Goal: Transaction & Acquisition: Purchase product/service

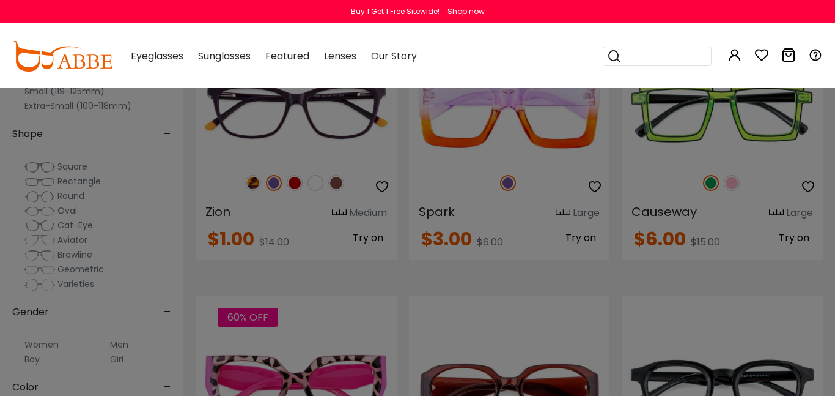
scroll to position [1443, 0]
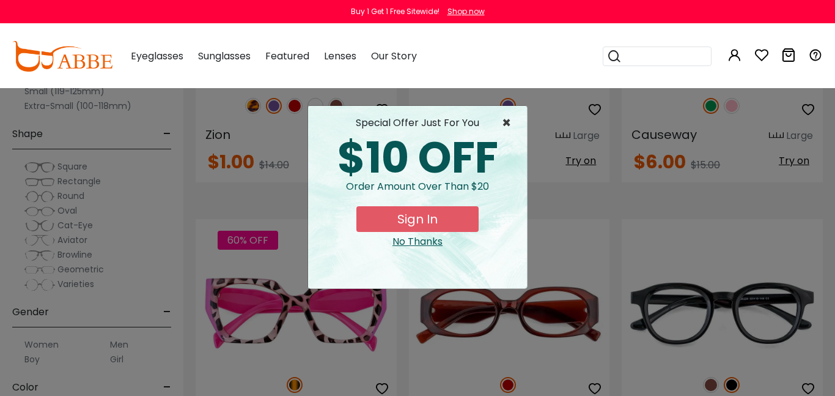
click at [502, 129] on span "×" at bounding box center [509, 123] width 15 height 15
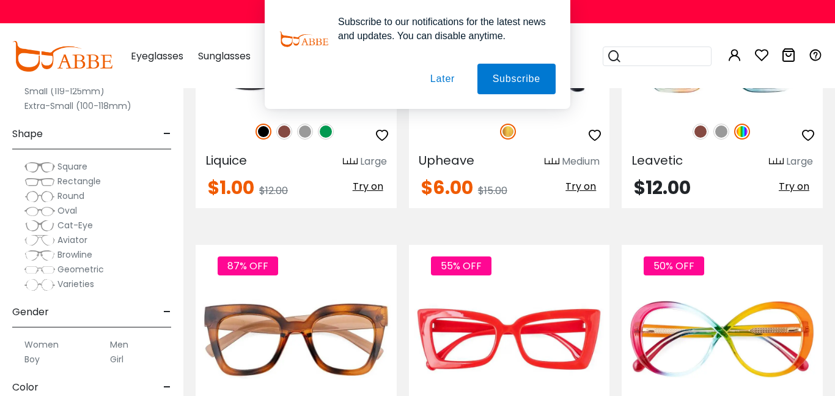
scroll to position [2006, 0]
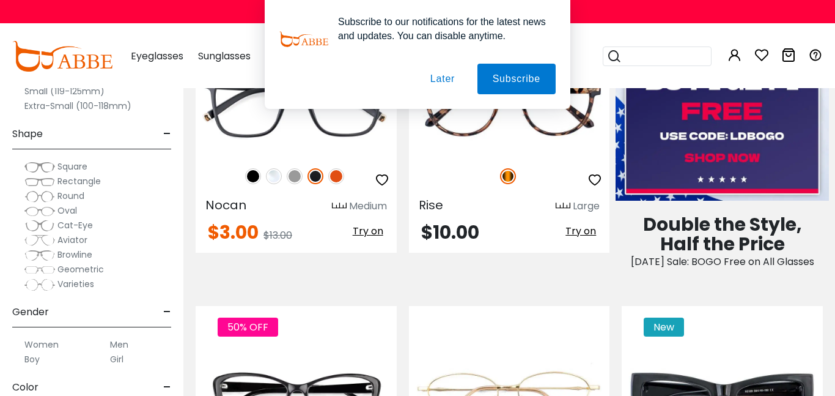
scroll to position [465, 0]
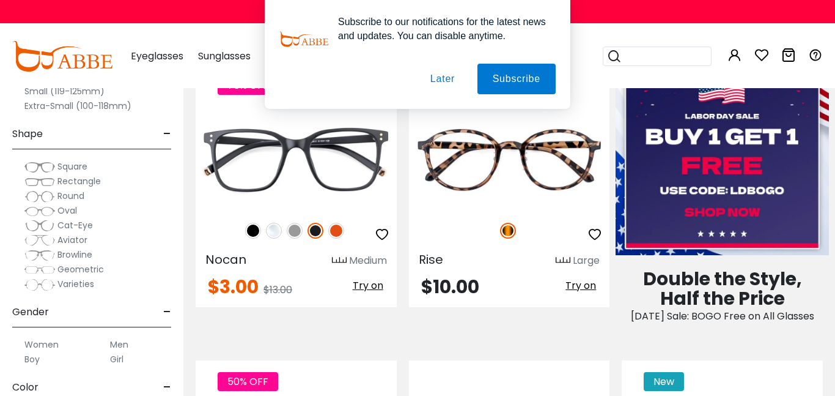
click at [0, 0] on button "Later" at bounding box center [0, 0] width 0 height 0
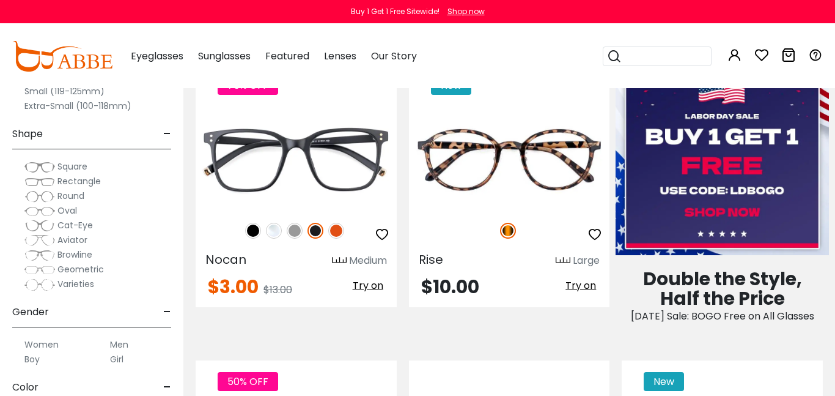
click at [641, 51] on input "search" at bounding box center [665, 56] width 86 height 18
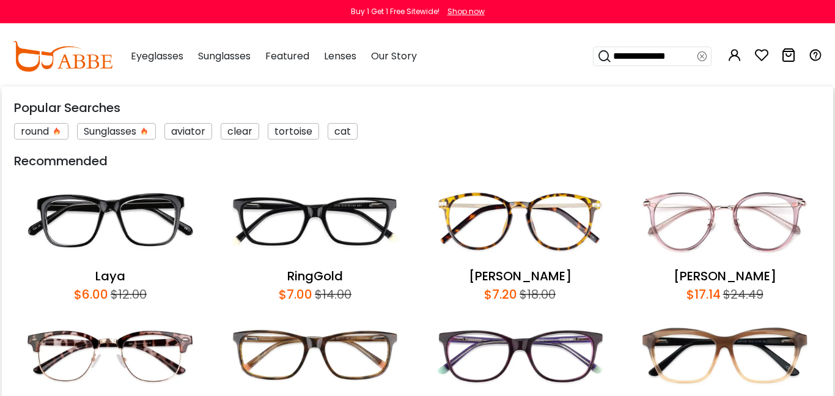
type input "**********"
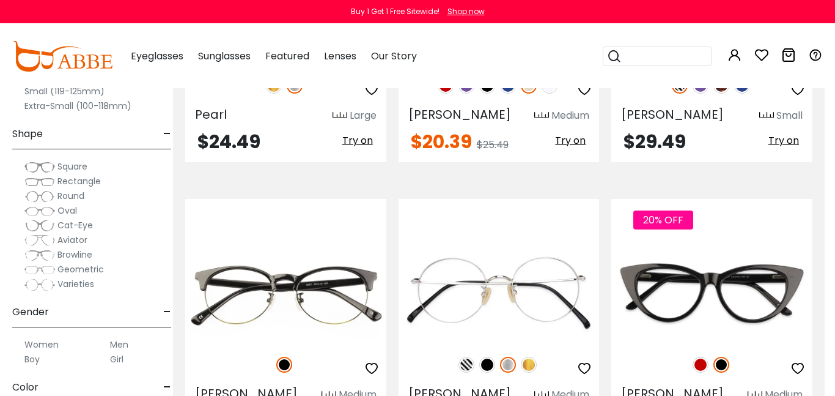
scroll to position [1590, 10]
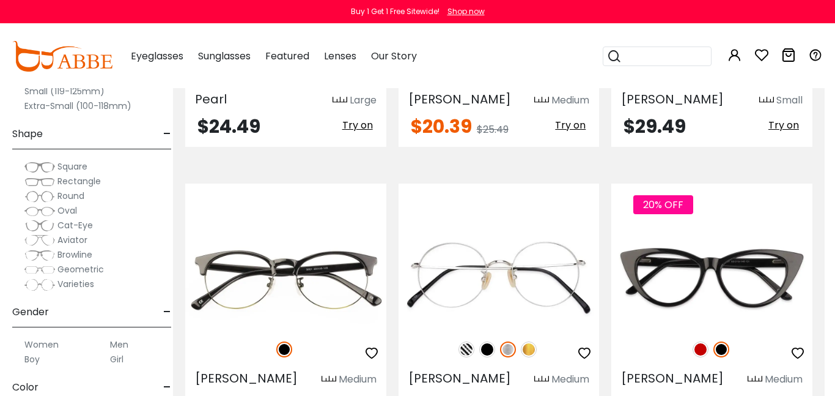
click at [116, 345] on label "Men" at bounding box center [119, 344] width 18 height 15
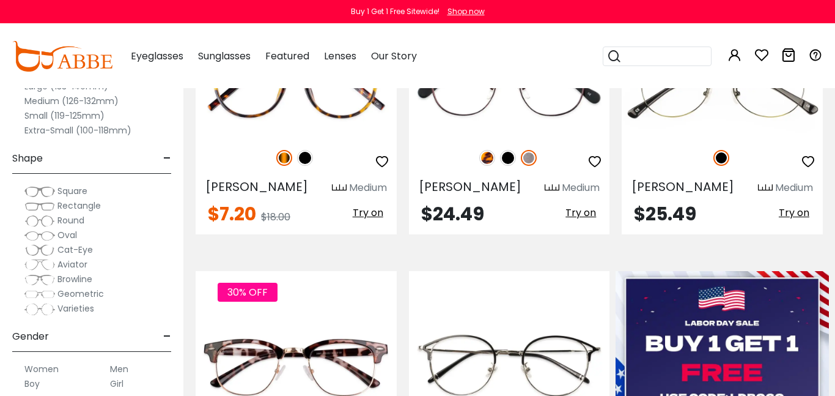
click at [32, 381] on label "Boy" at bounding box center [31, 383] width 15 height 15
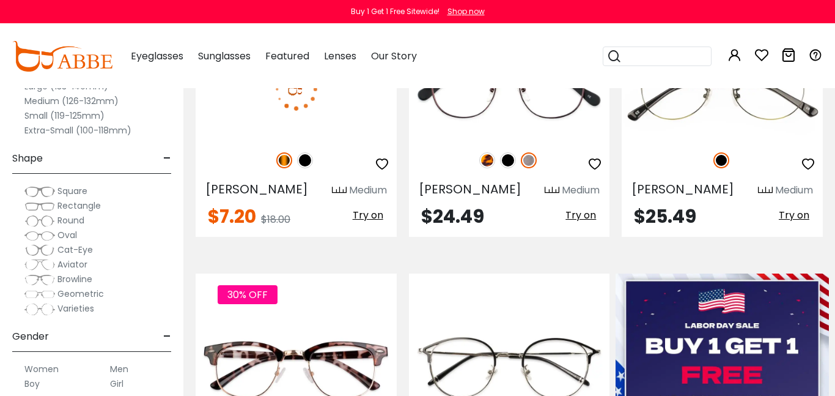
click at [251, 225] on span "$7.20" at bounding box center [232, 216] width 48 height 26
click at [221, 176] on div "60% OFF Callie Medium $7.20 $18.00" at bounding box center [296, 115] width 201 height 242
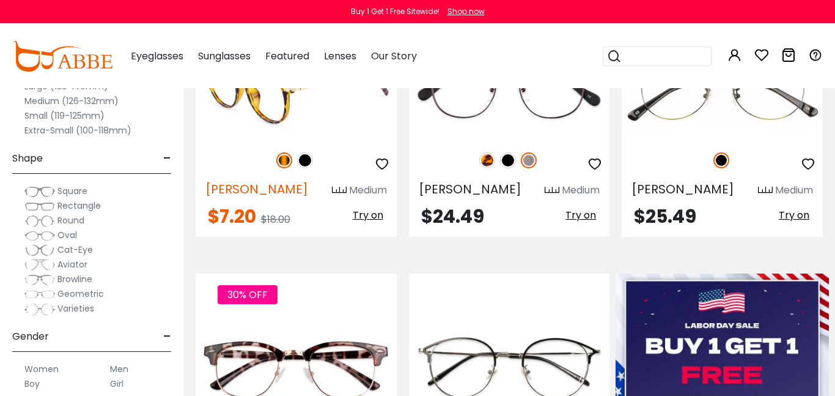
click at [229, 185] on span "[PERSON_NAME]" at bounding box center [256, 188] width 103 height 17
click at [222, 185] on span "[PERSON_NAME]" at bounding box center [256, 188] width 103 height 17
click at [299, 109] on img at bounding box center [296, 89] width 201 height 100
